Goal: Entertainment & Leisure: Consume media (video, audio)

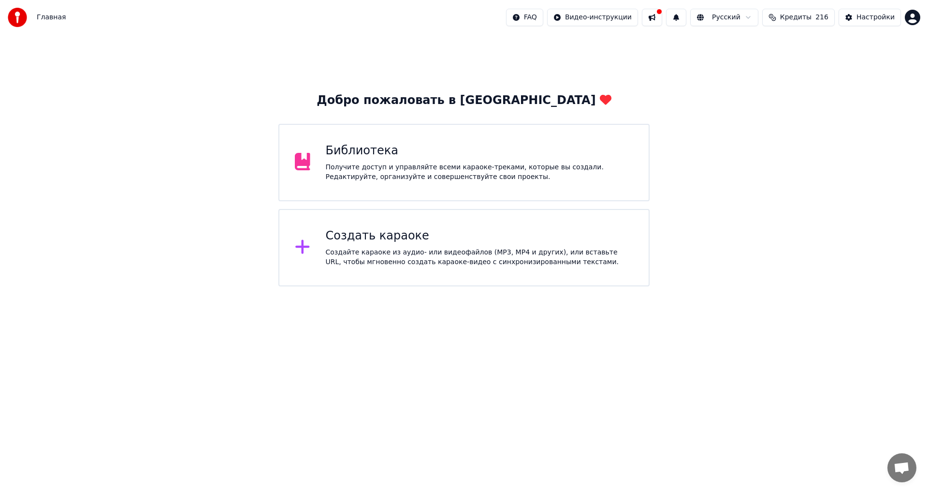
click at [395, 159] on div "Библиотека Получите доступ и управляйте всеми караоке-треками, которые вы созда…" at bounding box center [480, 162] width 308 height 39
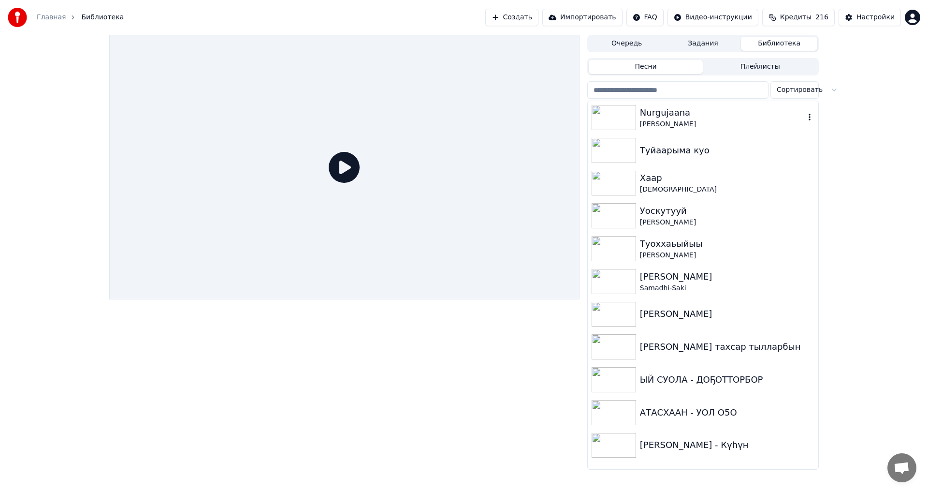
click at [665, 117] on div "Nurgujaana" at bounding box center [722, 113] width 165 height 14
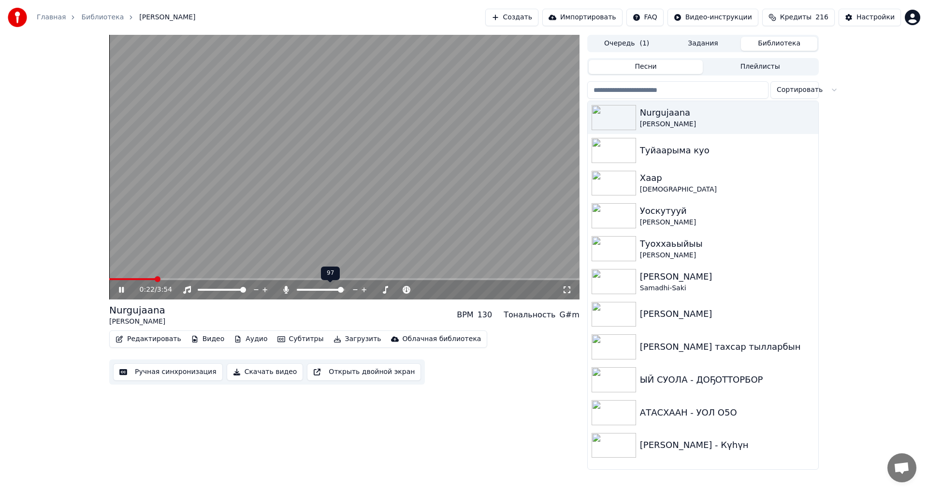
click at [344, 291] on span at bounding box center [341, 290] width 6 height 6
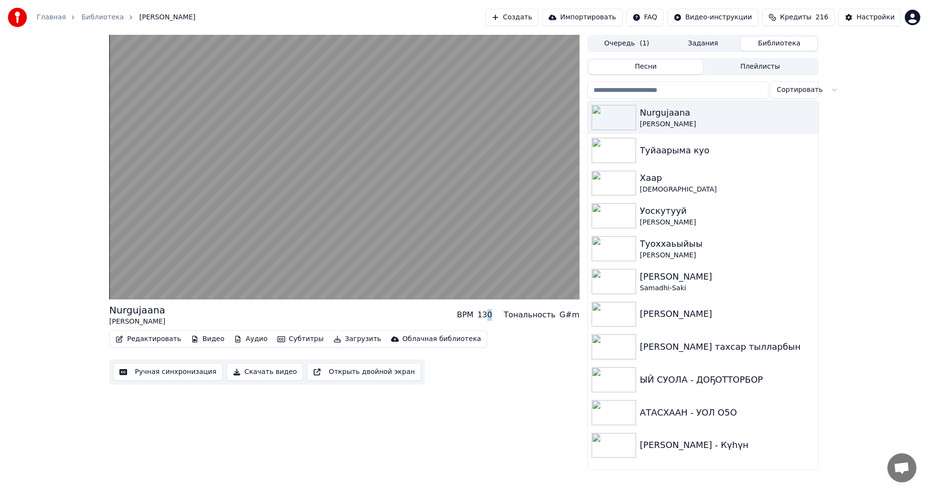
drag, startPoint x: 497, startPoint y: 313, endPoint x: 504, endPoint y: 315, distance: 6.9
click at [504, 315] on div "BPM 130 Тональность G#m" at bounding box center [518, 315] width 123 height 12
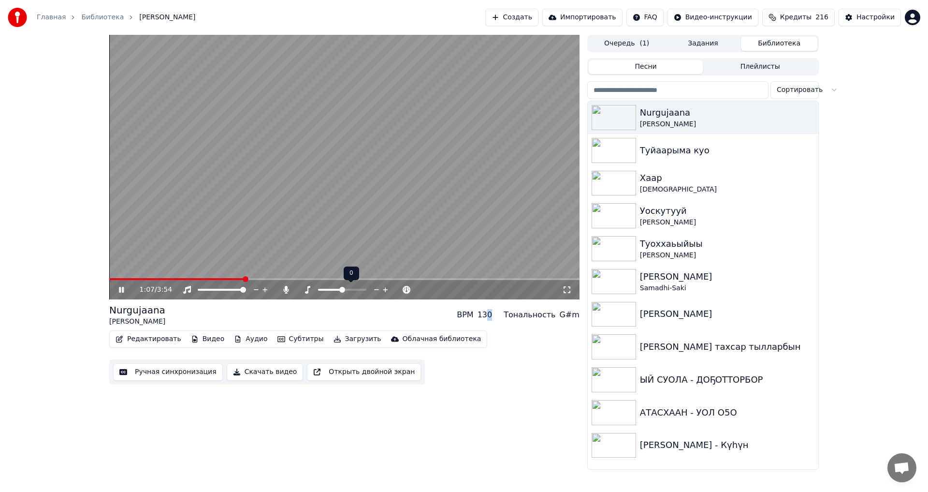
click at [385, 289] on icon at bounding box center [385, 290] width 9 height 10
click at [385, 290] on icon at bounding box center [385, 290] width 9 height 10
click at [376, 290] on icon at bounding box center [376, 289] width 5 height 1
click at [375, 290] on icon at bounding box center [376, 289] width 5 height 1
click at [374, 290] on icon at bounding box center [376, 289] width 5 height 1
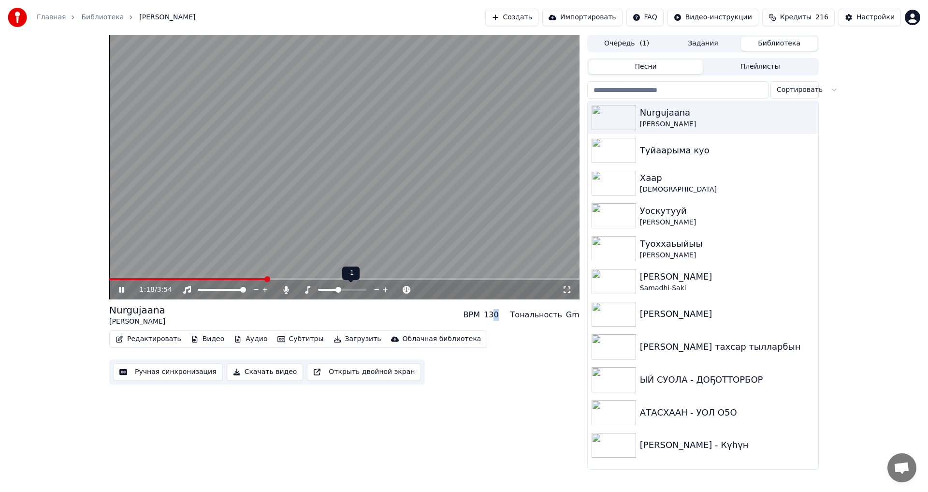
click at [386, 290] on icon at bounding box center [385, 289] width 5 height 5
click at [379, 290] on icon at bounding box center [376, 290] width 9 height 10
click at [376, 290] on icon at bounding box center [376, 290] width 9 height 10
click at [386, 290] on icon at bounding box center [385, 290] width 9 height 10
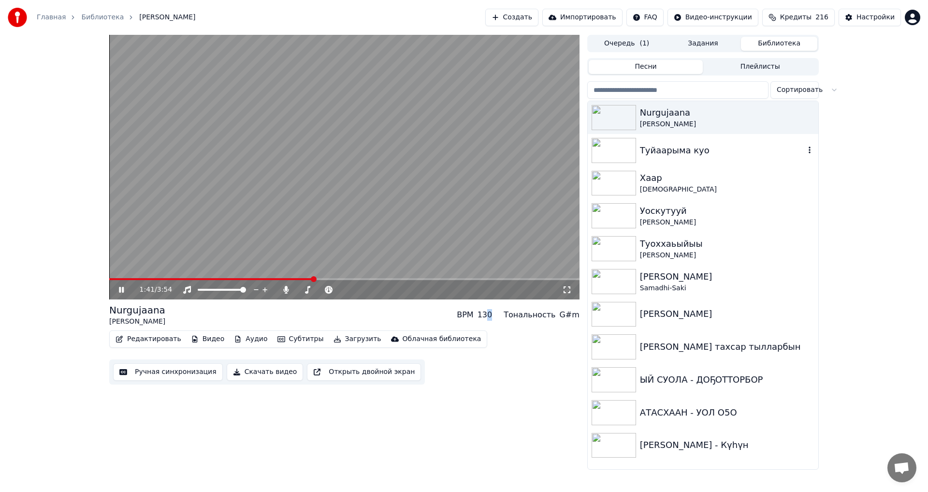
click at [615, 149] on img at bounding box center [614, 150] width 44 height 25
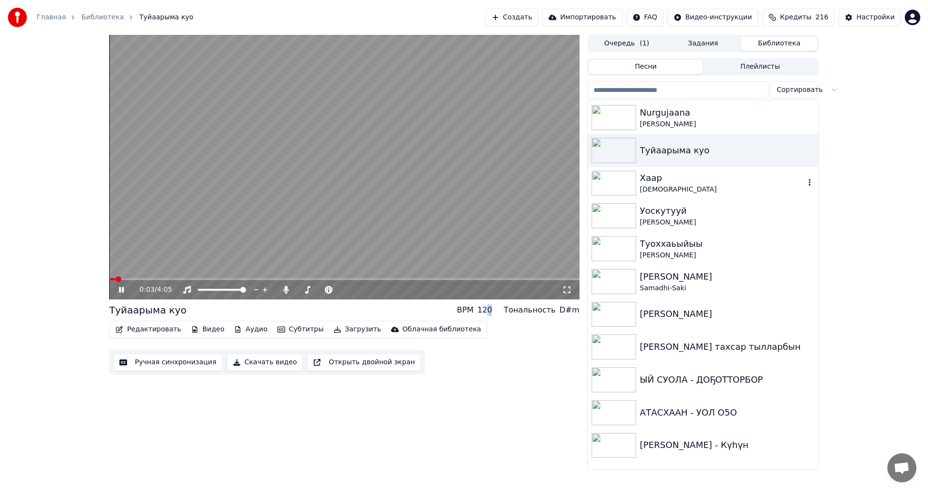
click at [610, 187] on img at bounding box center [614, 183] width 44 height 25
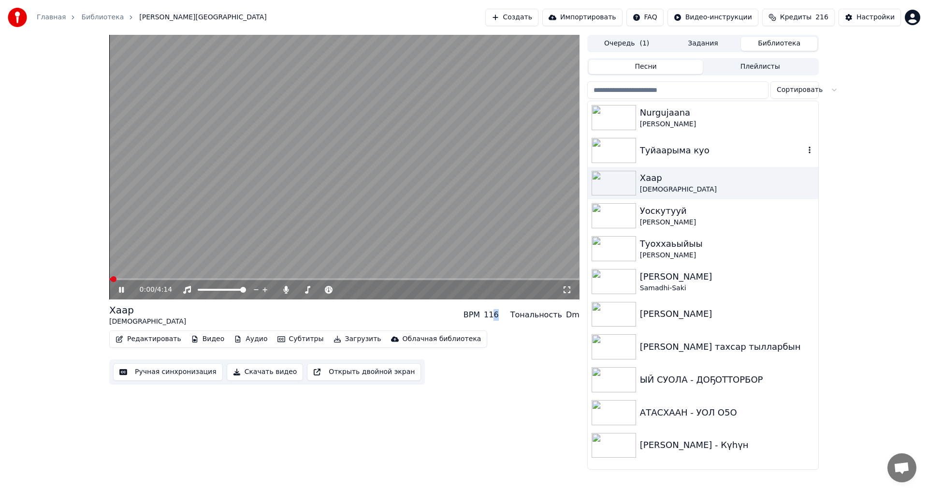
click at [611, 154] on img at bounding box center [614, 150] width 44 height 25
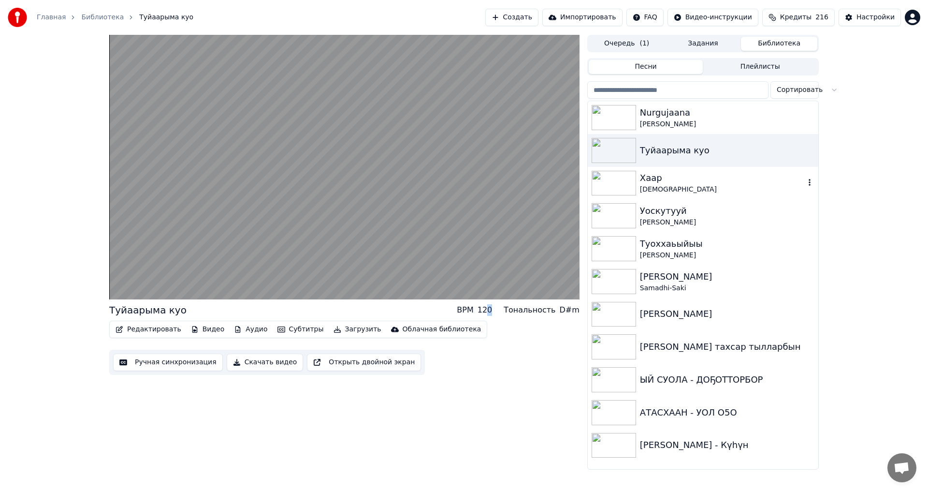
click at [609, 183] on img at bounding box center [614, 183] width 44 height 25
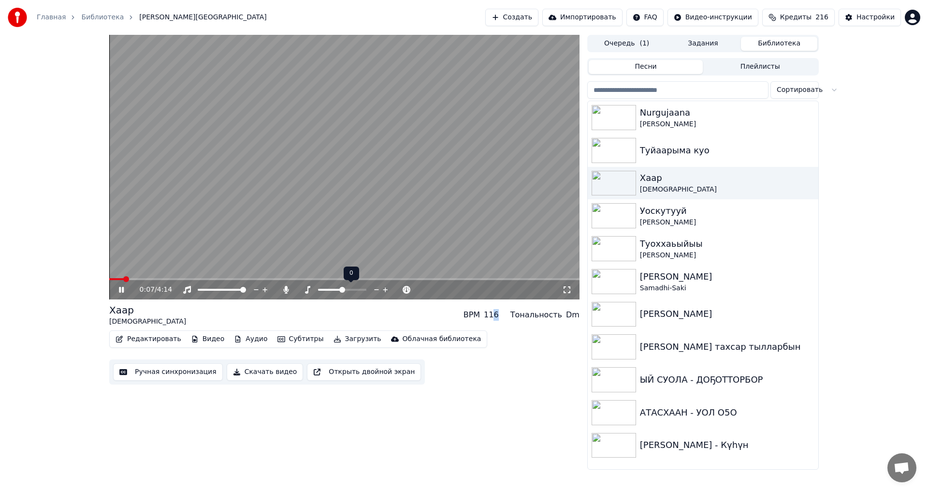
click at [376, 289] on icon at bounding box center [376, 290] width 9 height 10
click at [378, 293] on div "0:09 / 4:14" at bounding box center [351, 290] width 422 height 10
click at [387, 289] on icon at bounding box center [385, 290] width 9 height 10
click at [386, 289] on icon at bounding box center [385, 290] width 9 height 10
click at [385, 289] on icon at bounding box center [385, 289] width 5 height 5
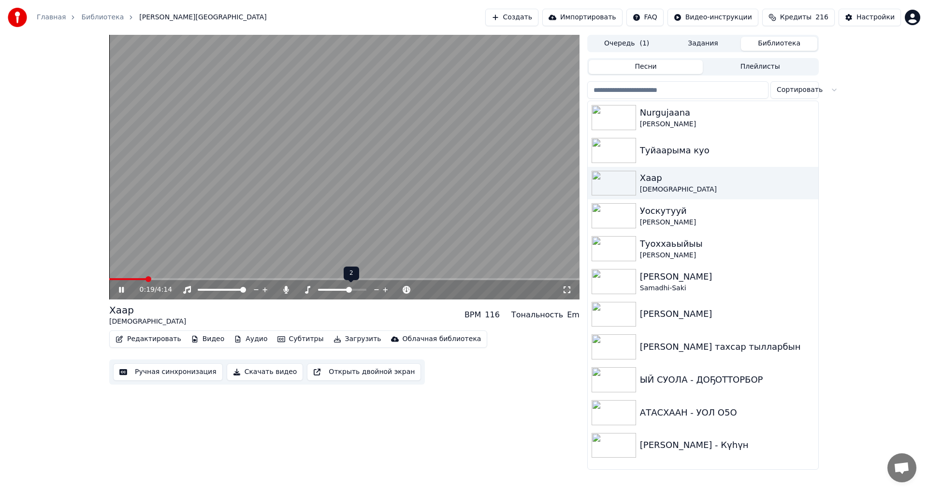
click at [375, 290] on icon at bounding box center [376, 290] width 9 height 10
click at [374, 290] on icon at bounding box center [376, 290] width 9 height 10
click at [372, 291] on icon at bounding box center [376, 290] width 9 height 10
click at [371, 291] on div at bounding box center [351, 290] width 78 height 10
click at [376, 289] on icon at bounding box center [376, 290] width 9 height 10
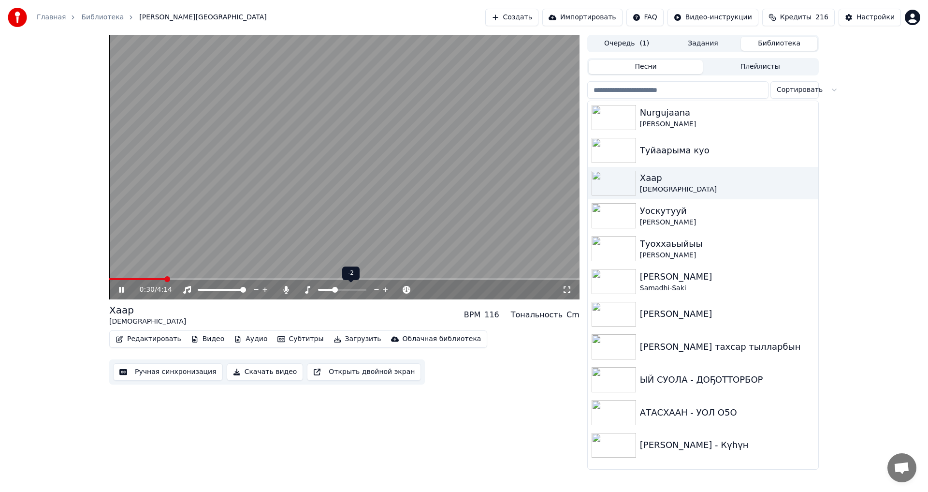
click at [386, 290] on icon at bounding box center [385, 289] width 5 height 5
click at [323, 290] on span at bounding box center [323, 290] width 6 height 6
click at [652, 246] on div "Туоххаьыйыы" at bounding box center [722, 244] width 165 height 14
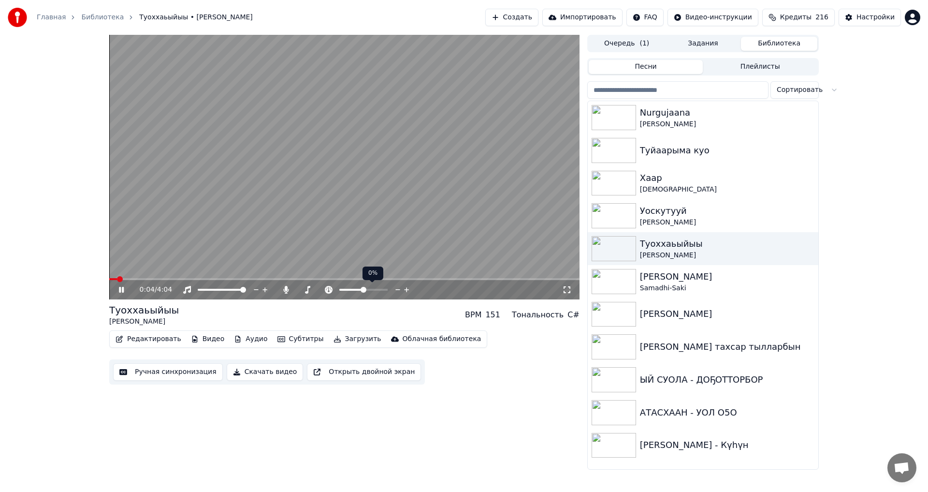
click at [408, 289] on icon at bounding box center [406, 290] width 9 height 10
click at [385, 288] on icon at bounding box center [385, 290] width 9 height 10
click at [385, 289] on icon at bounding box center [385, 290] width 9 height 10
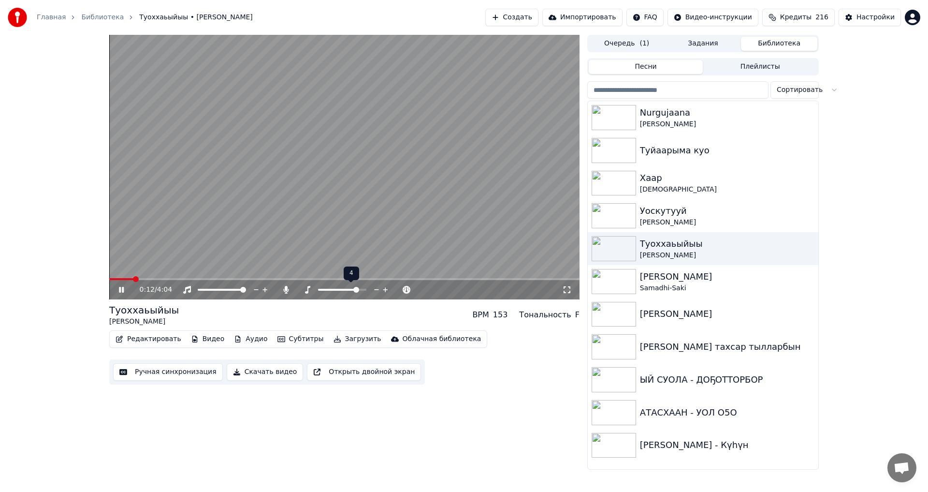
click at [385, 289] on icon at bounding box center [385, 290] width 9 height 10
click at [376, 289] on icon at bounding box center [376, 290] width 9 height 10
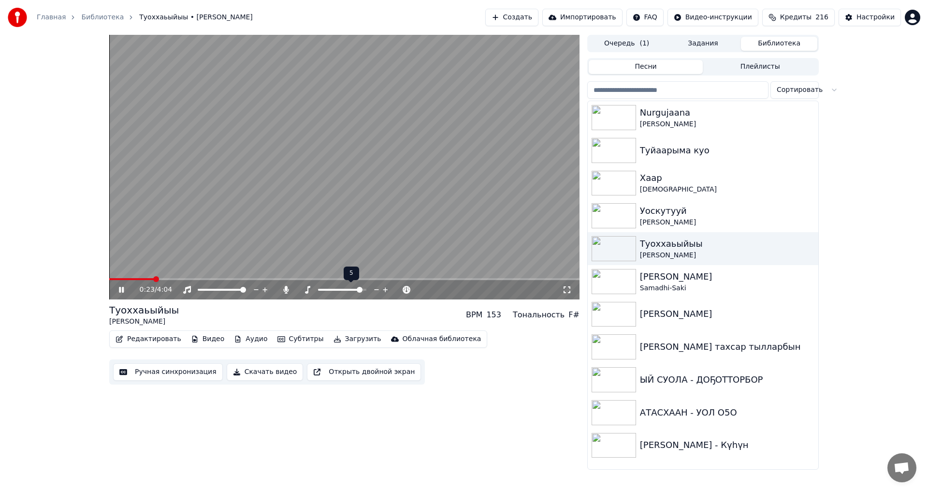
click at [375, 289] on icon at bounding box center [376, 290] width 9 height 10
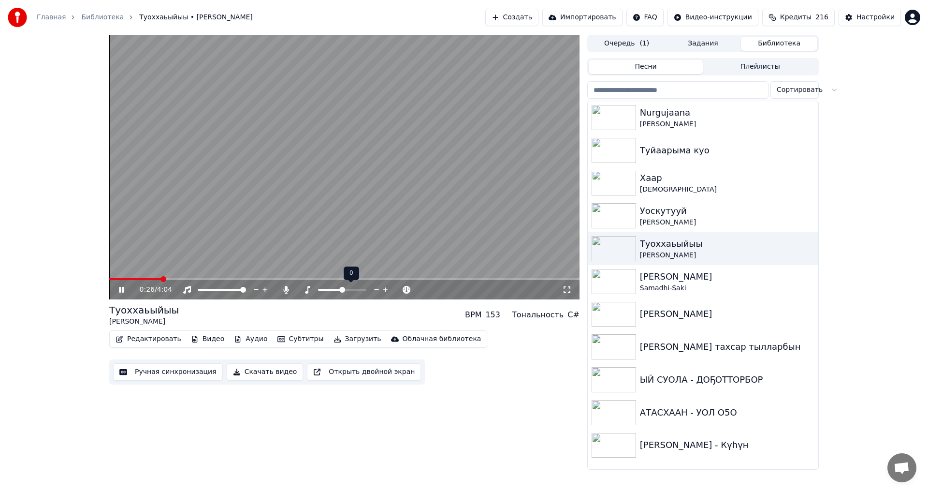
click at [375, 289] on icon at bounding box center [376, 290] width 9 height 10
click at [374, 289] on icon at bounding box center [376, 290] width 9 height 10
click at [386, 289] on icon at bounding box center [385, 290] width 9 height 10
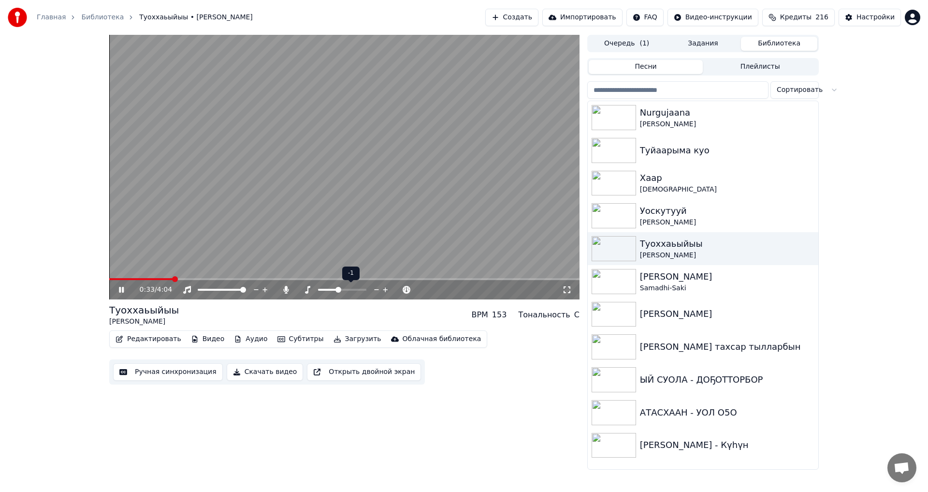
click at [386, 289] on icon at bounding box center [385, 290] width 9 height 10
click at [613, 313] on img at bounding box center [614, 314] width 44 height 25
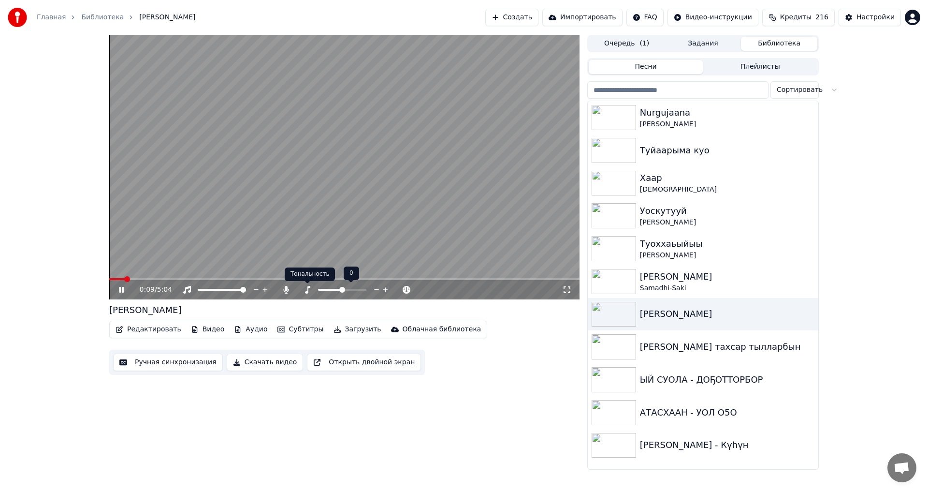
click at [305, 290] on icon at bounding box center [308, 290] width 10 height 8
click at [609, 376] on img at bounding box center [614, 379] width 44 height 25
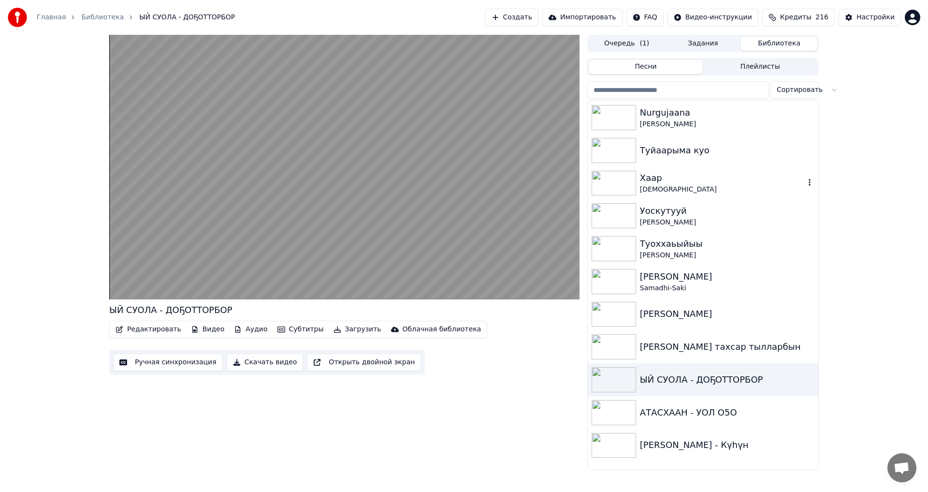
click at [616, 178] on img at bounding box center [614, 183] width 44 height 25
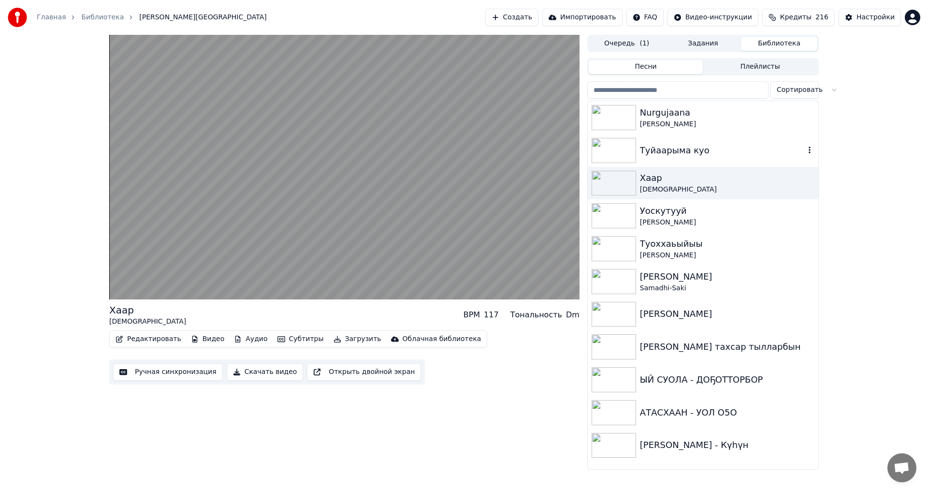
click at [622, 152] on img at bounding box center [614, 150] width 44 height 25
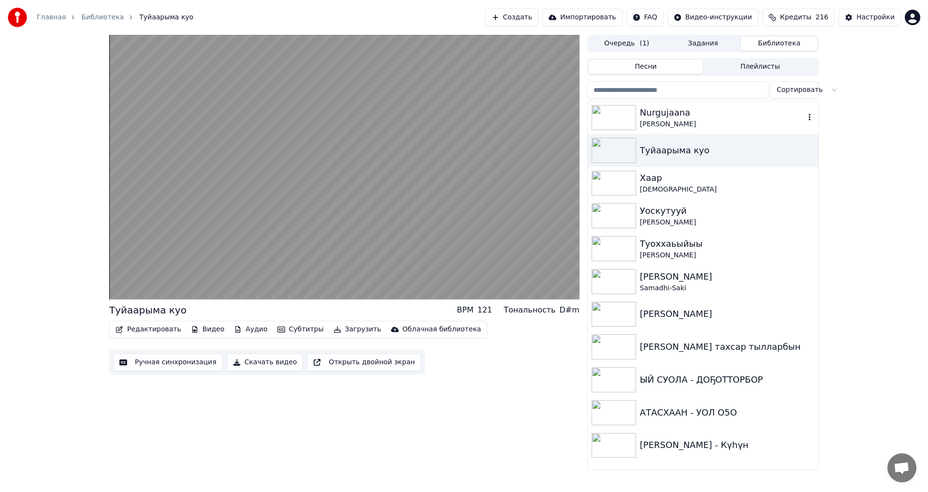
click at [617, 119] on img at bounding box center [614, 117] width 44 height 25
